Goal: Information Seeking & Learning: Learn about a topic

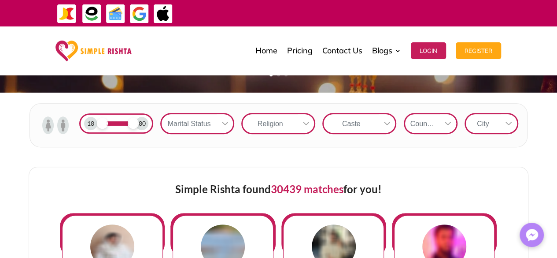
scroll to position [280, 0]
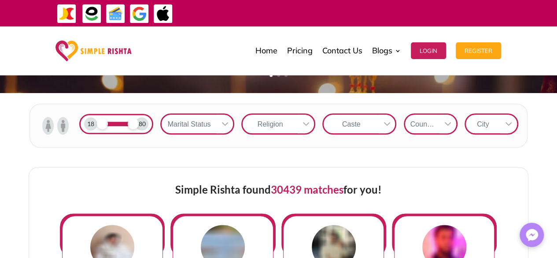
click at [287, 122] on div "Religion" at bounding box center [270, 124] width 55 height 18
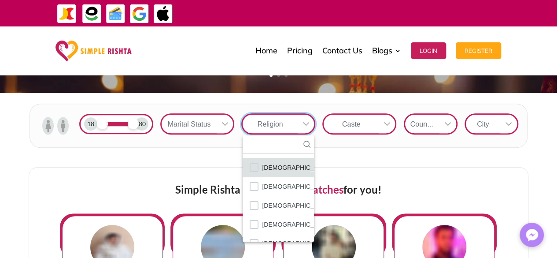
scroll to position [50, 0]
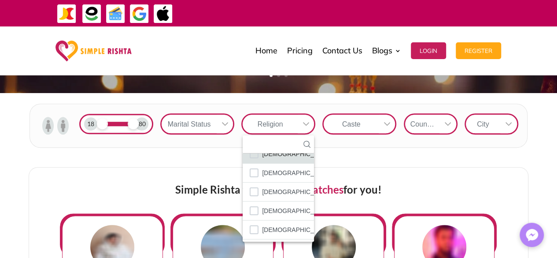
click at [274, 210] on span "Muslim" at bounding box center [296, 210] width 69 height 11
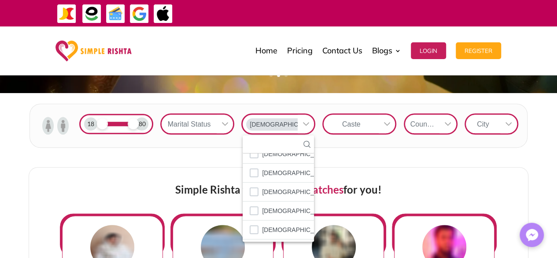
click at [381, 123] on div at bounding box center [387, 124] width 17 height 18
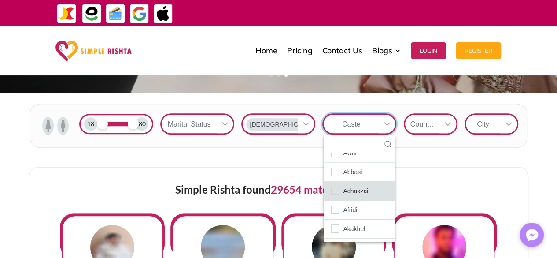
scroll to position [0, 0]
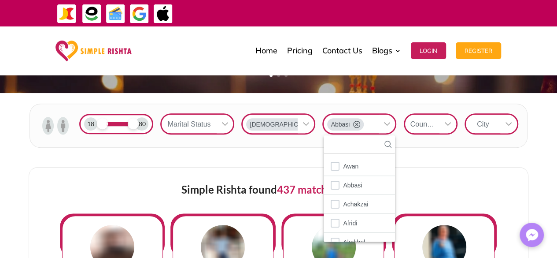
click at [502, 125] on div at bounding box center [508, 124] width 17 height 18
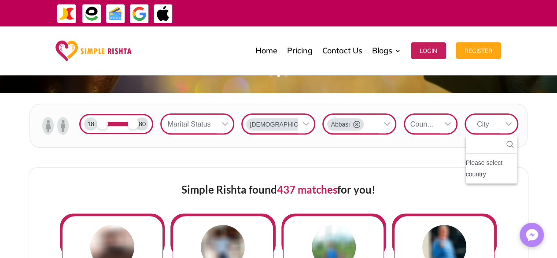
click at [481, 177] on div "Please select country" at bounding box center [491, 168] width 51 height 23
click at [494, 144] on input "text" at bounding box center [491, 144] width 51 height 18
type input "**********"
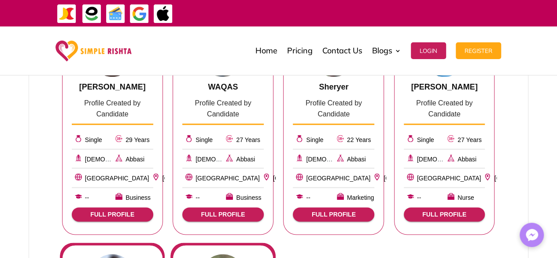
scroll to position [472, 0]
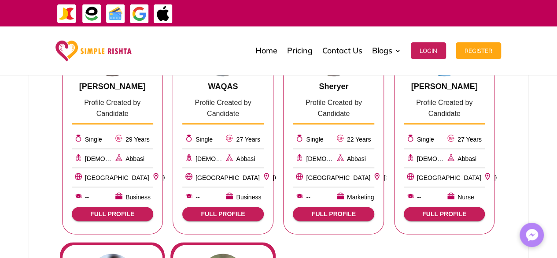
click at [441, 212] on span "FULL PROFILE" at bounding box center [444, 213] width 67 height 7
